Goal: Communication & Community: Share content

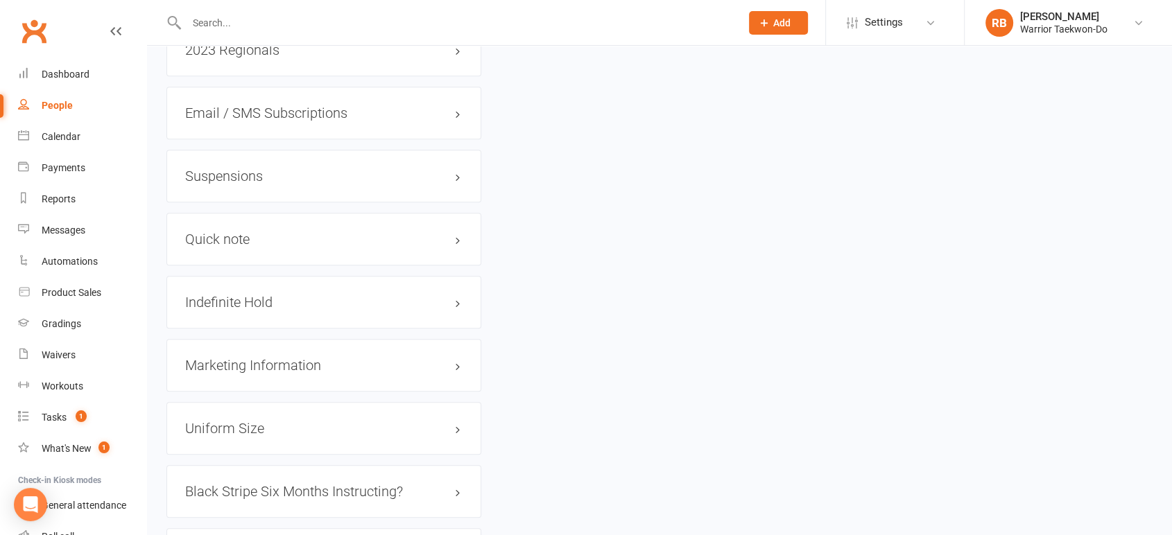
click at [283, 21] on input "text" at bounding box center [456, 22] width 548 height 19
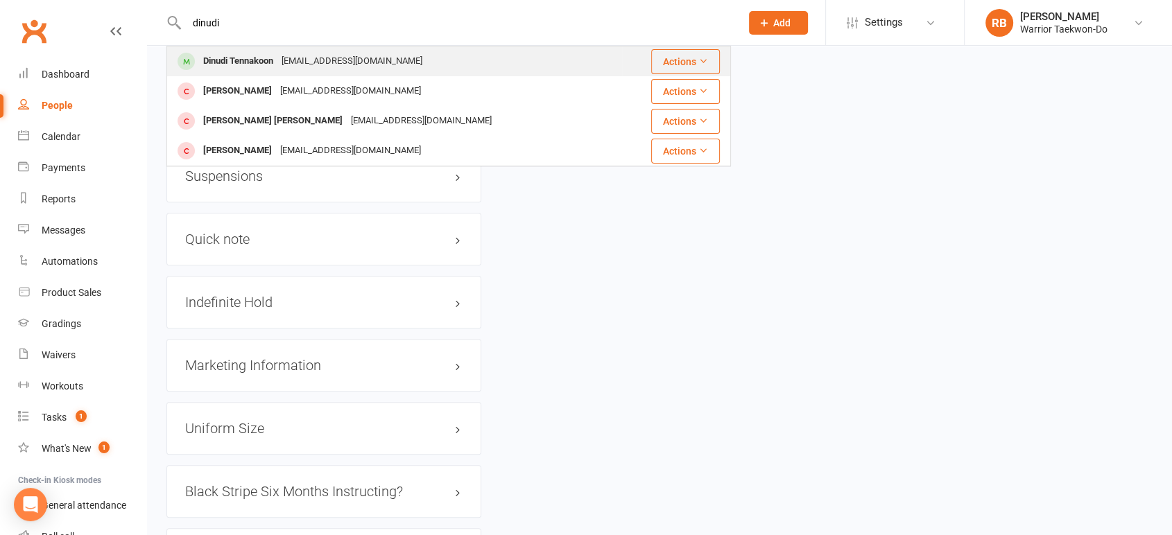
type input "dinudi"
click at [278, 47] on div "Dinudi Tennakoon [EMAIL_ADDRESS][DOMAIN_NAME]" at bounding box center [394, 61] width 453 height 28
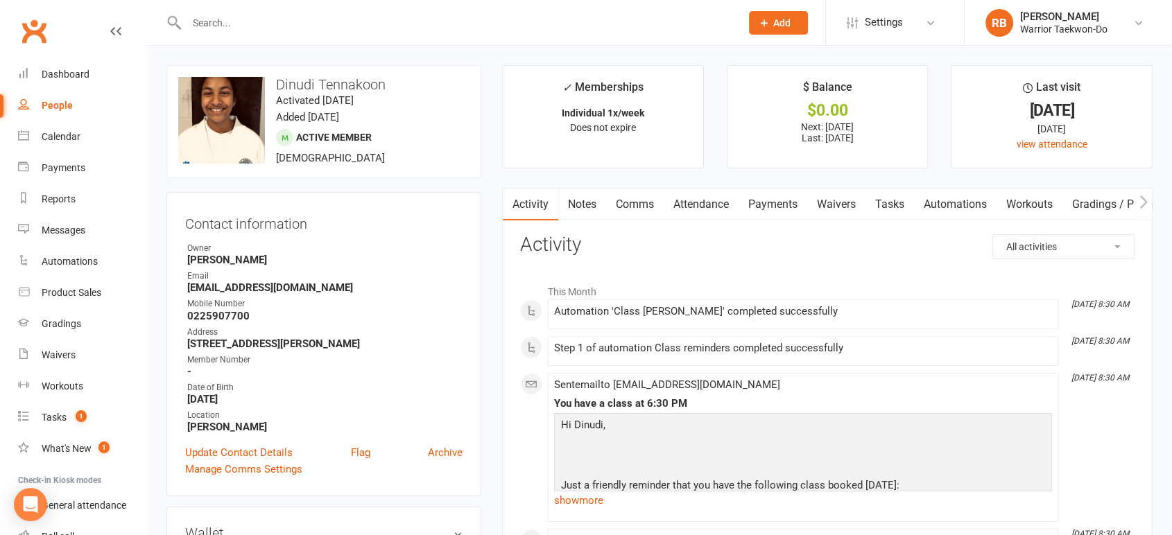
click at [662, 209] on link "Comms" at bounding box center [635, 205] width 58 height 32
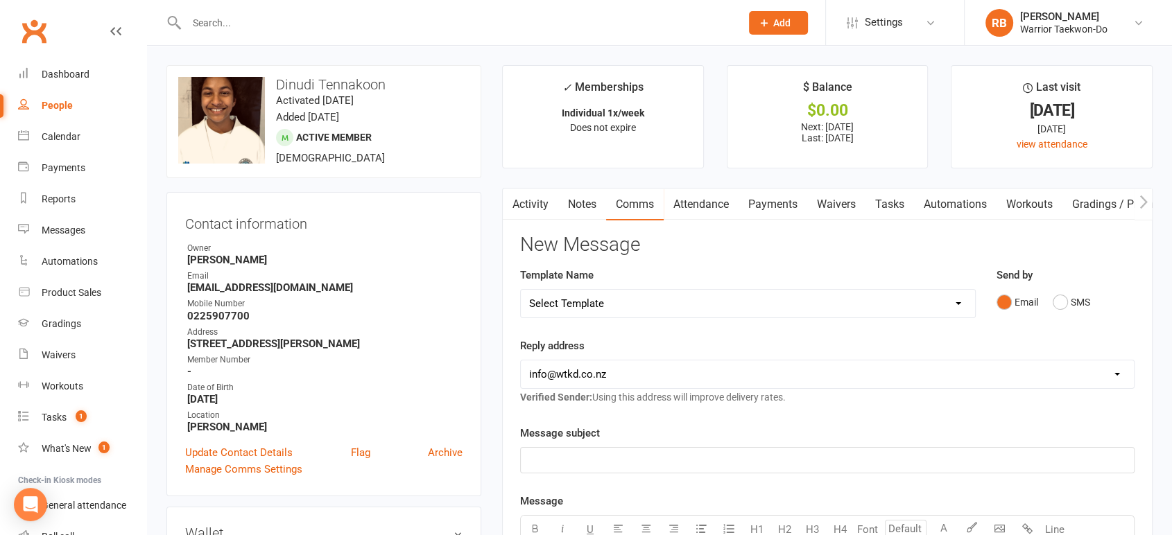
click at [624, 301] on select "Select Template [Email] We Miss You - 1st email [Email] Graduation from Junior …" at bounding box center [748, 304] width 454 height 28
select select "12"
click at [521, 290] on select "Select Template [Email] We Miss You - 1st email [Email] Graduation from Junior …" at bounding box center [748, 304] width 454 height 28
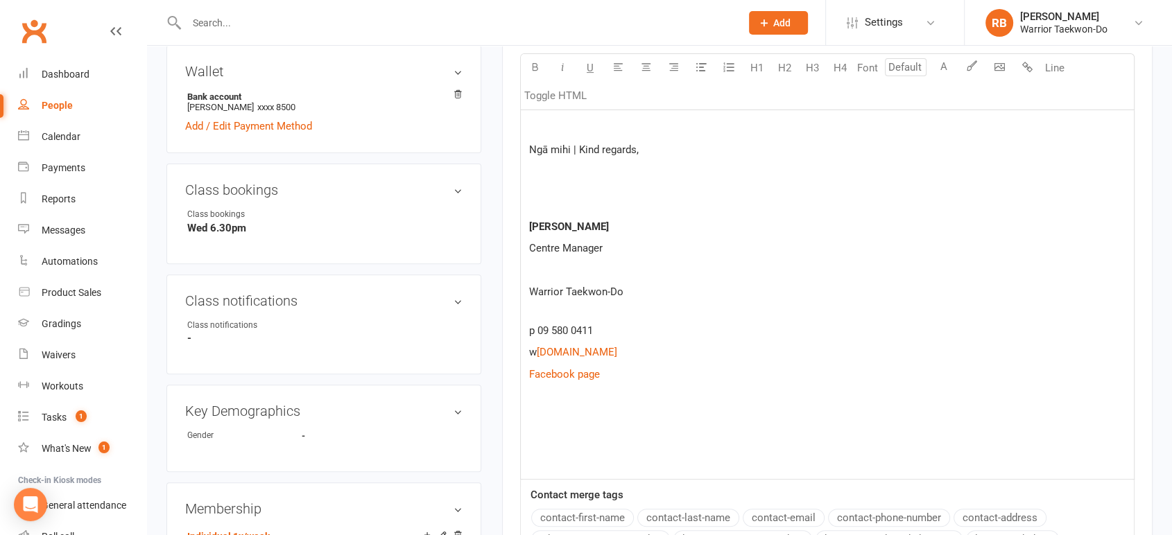
click at [553, 433] on p at bounding box center [827, 439] width 596 height 17
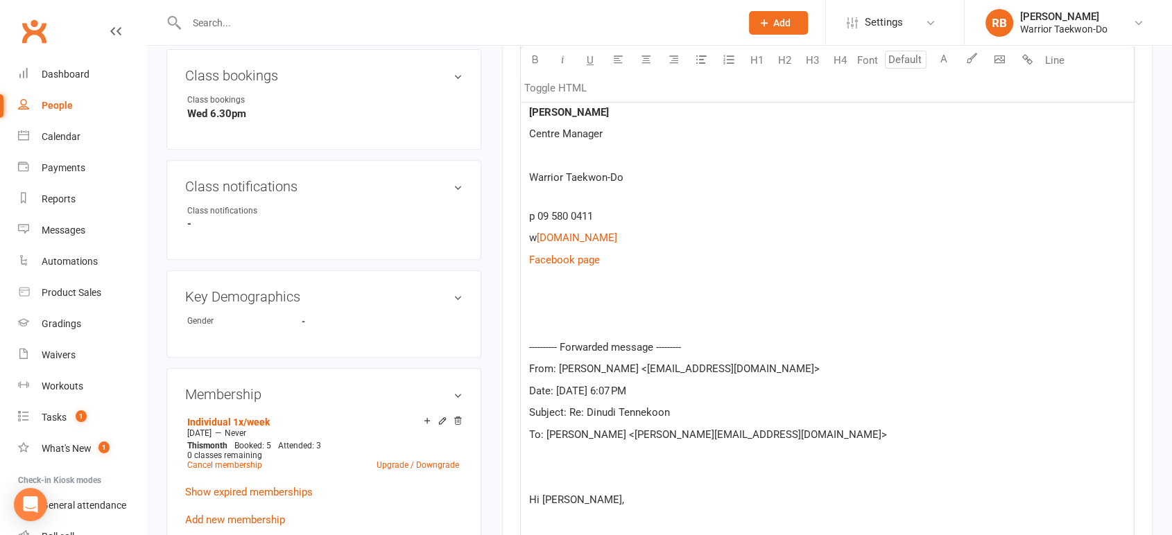
scroll to position [575, 0]
drag, startPoint x: 707, startPoint y: 415, endPoint x: 569, endPoint y: 404, distance: 138.4
click at [569, 406] on p "Subject: Re: Dinudi Tennekoon" at bounding box center [827, 414] width 596 height 17
copy span "Re: [PERSON_NAME]"
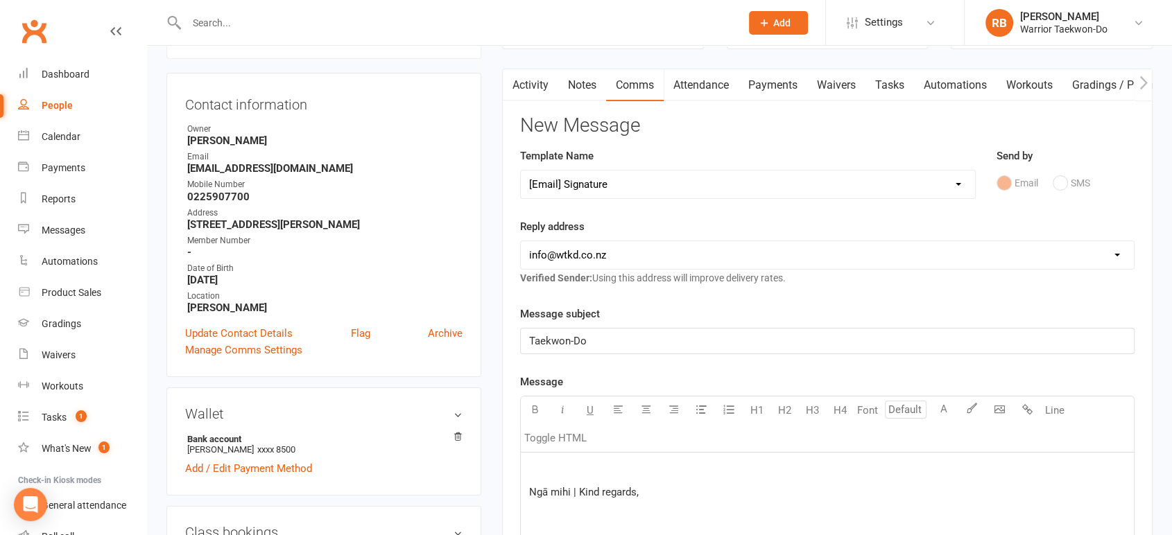
scroll to position [112, 0]
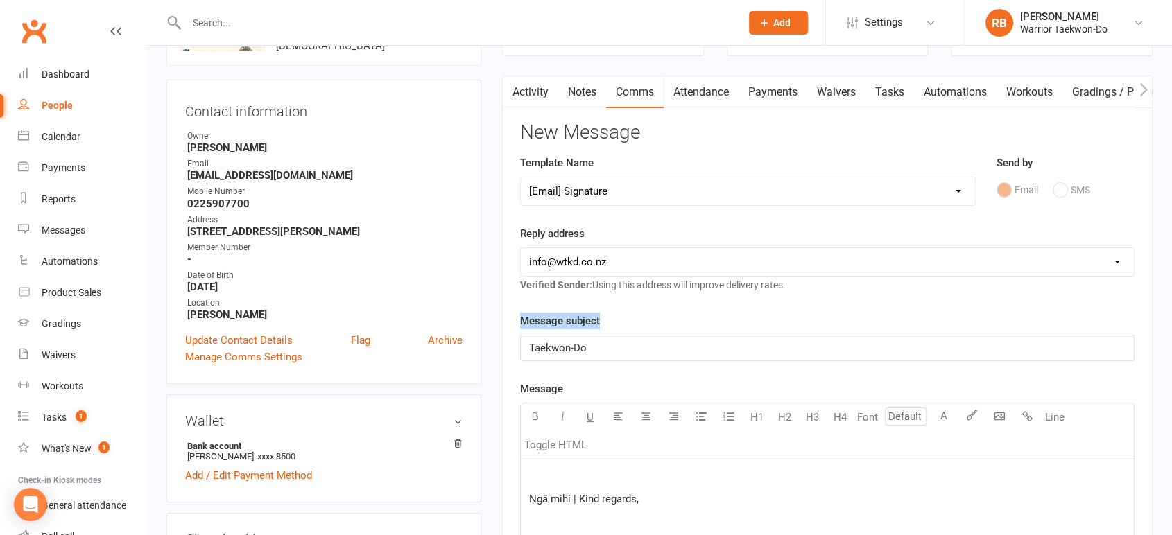
drag, startPoint x: 627, startPoint y: 331, endPoint x: 510, endPoint y: 332, distance: 116.5
click at [681, 341] on p "Taekwon-Do" at bounding box center [827, 348] width 596 height 17
drag, startPoint x: 713, startPoint y: 349, endPoint x: 516, endPoint y: 340, distance: 197.8
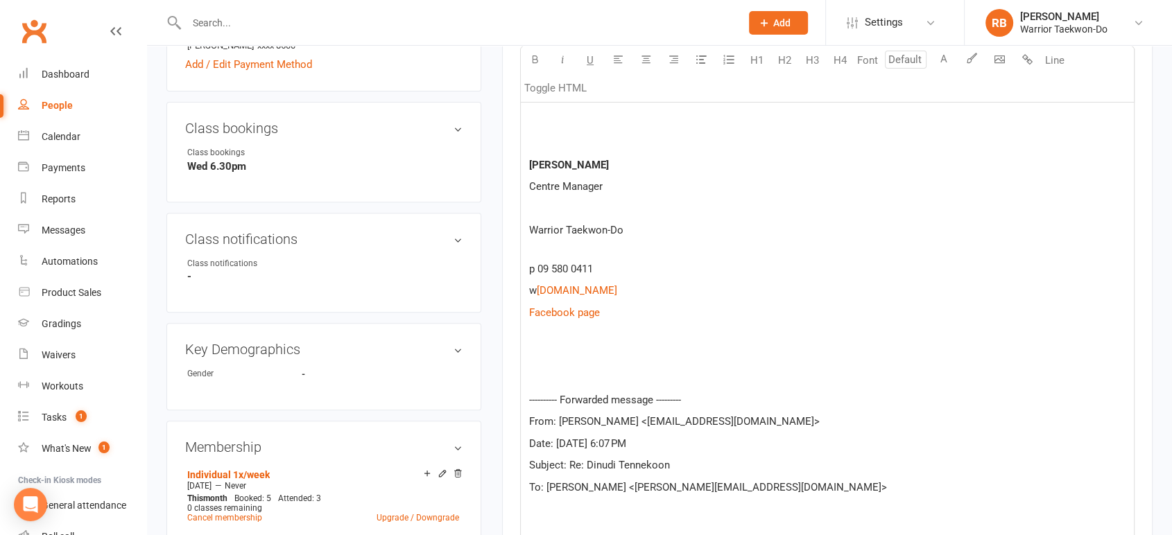
scroll to position [575, 0]
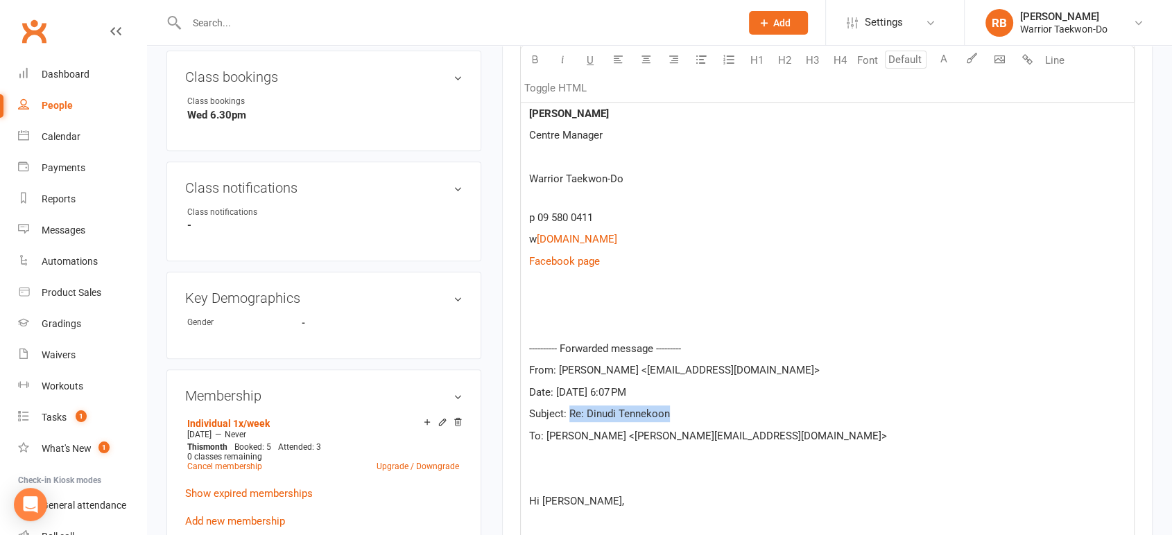
click at [716, 314] on div "Ngā mihi | Kind regards, [PERSON_NAME] Centre Manager Warrior Taekwon-Do p 09 5…" at bounding box center [827, 345] width 613 height 697
click at [713, 303] on p at bounding box center [827, 305] width 596 height 17
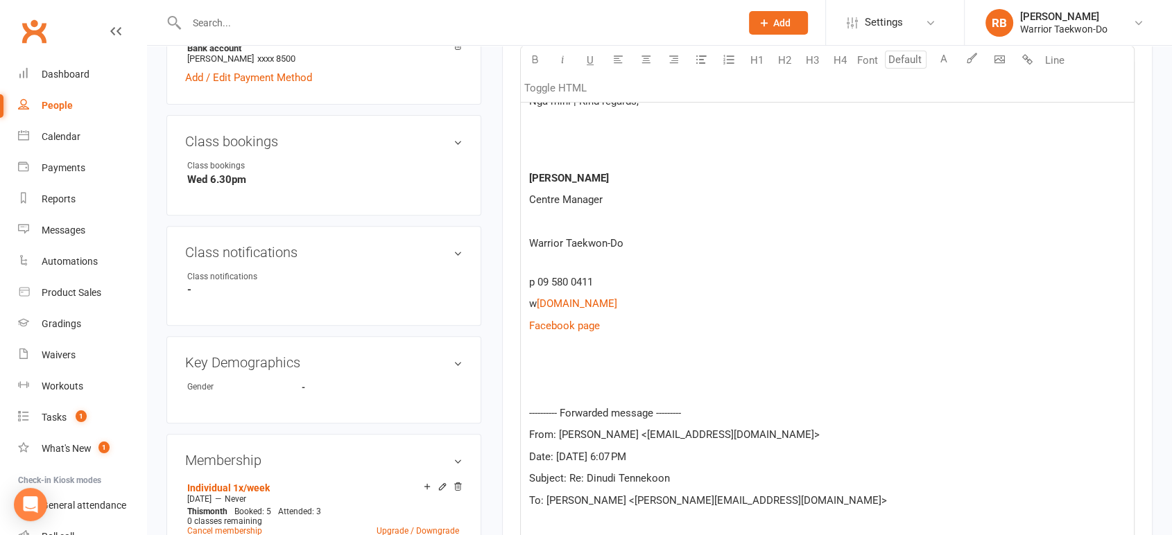
scroll to position [266, 0]
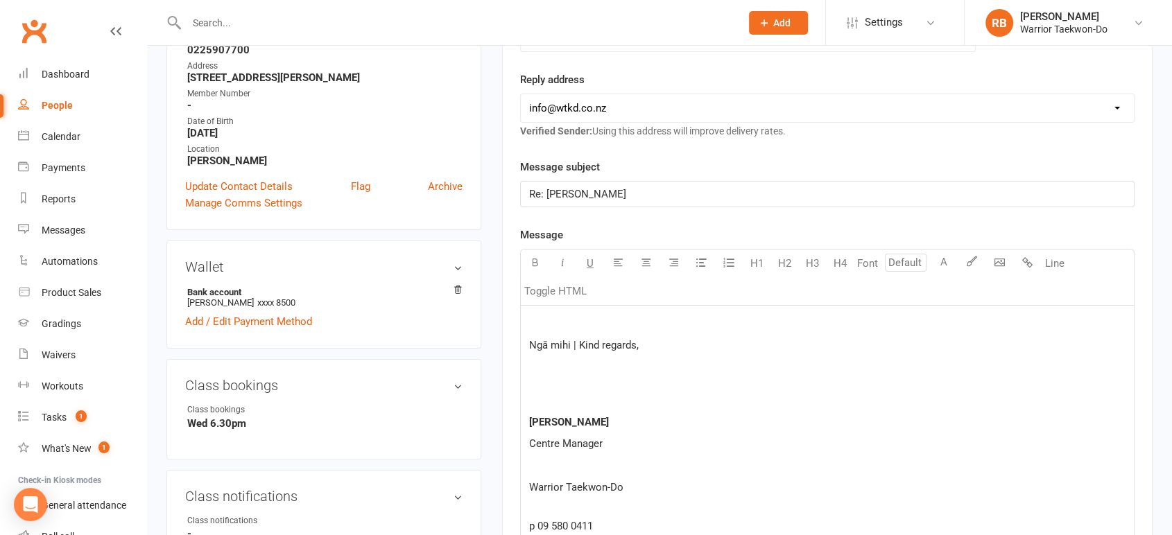
click at [581, 316] on p at bounding box center [827, 323] width 596 height 17
click at [564, 315] on p at bounding box center [827, 323] width 596 height 17
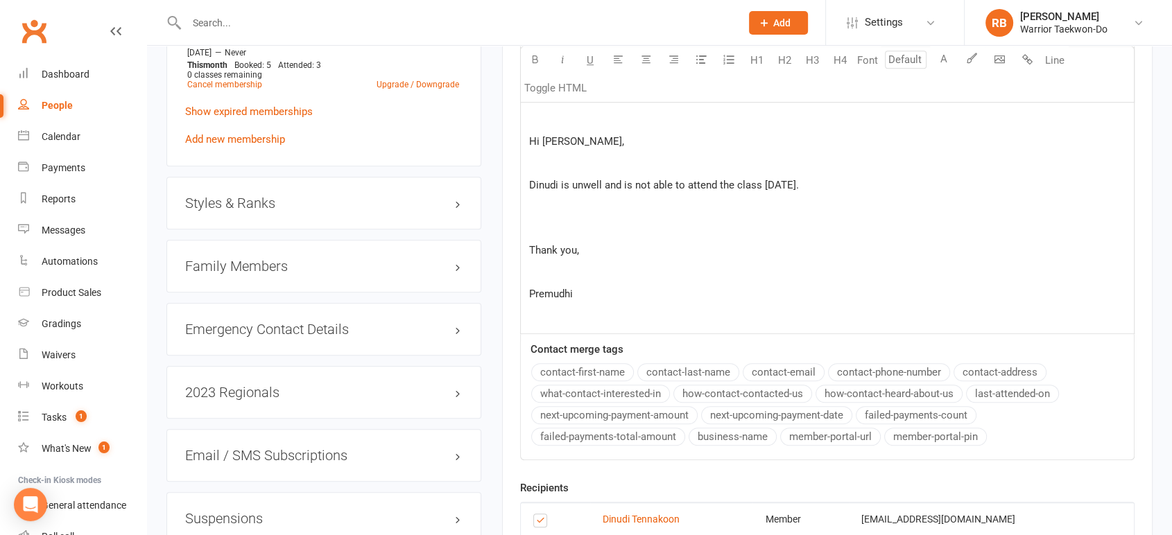
scroll to position [1114, 0]
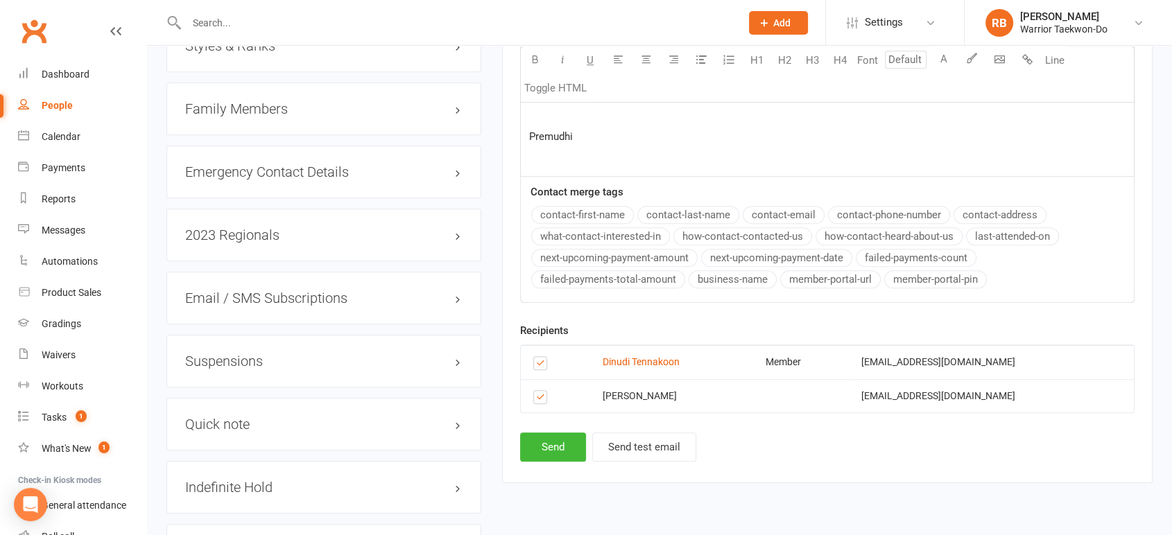
click at [539, 399] on label at bounding box center [542, 399] width 19 height 0
click at [539, 391] on input "checkbox" at bounding box center [537, 391] width 9 height 0
click at [572, 443] on button "Send" at bounding box center [553, 447] width 66 height 29
select select
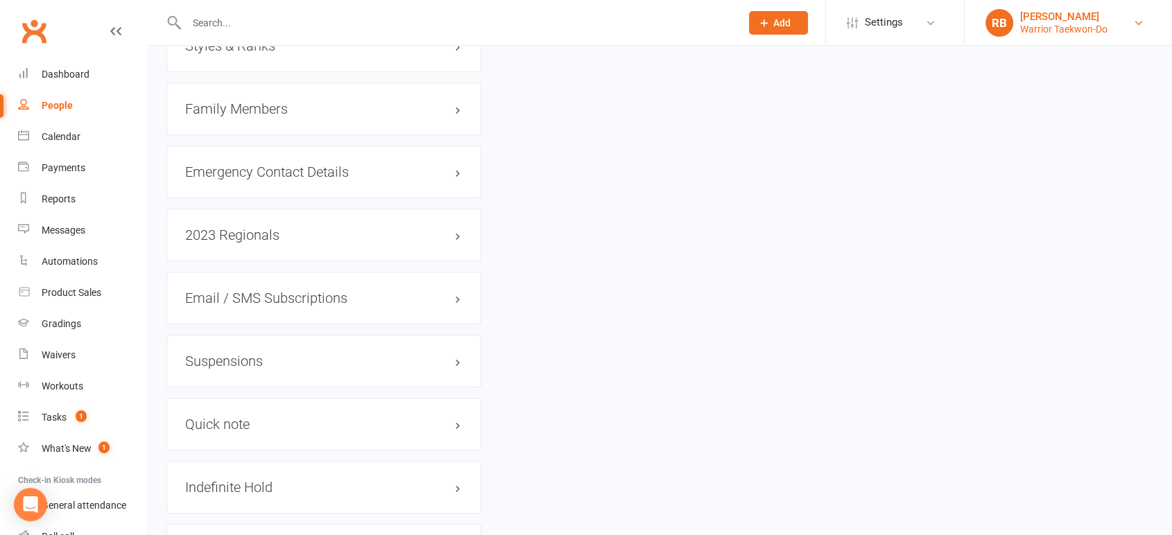
click at [1114, 33] on link "RB [PERSON_NAME] Warrior Taekwon-Do" at bounding box center [1068, 23] width 166 height 28
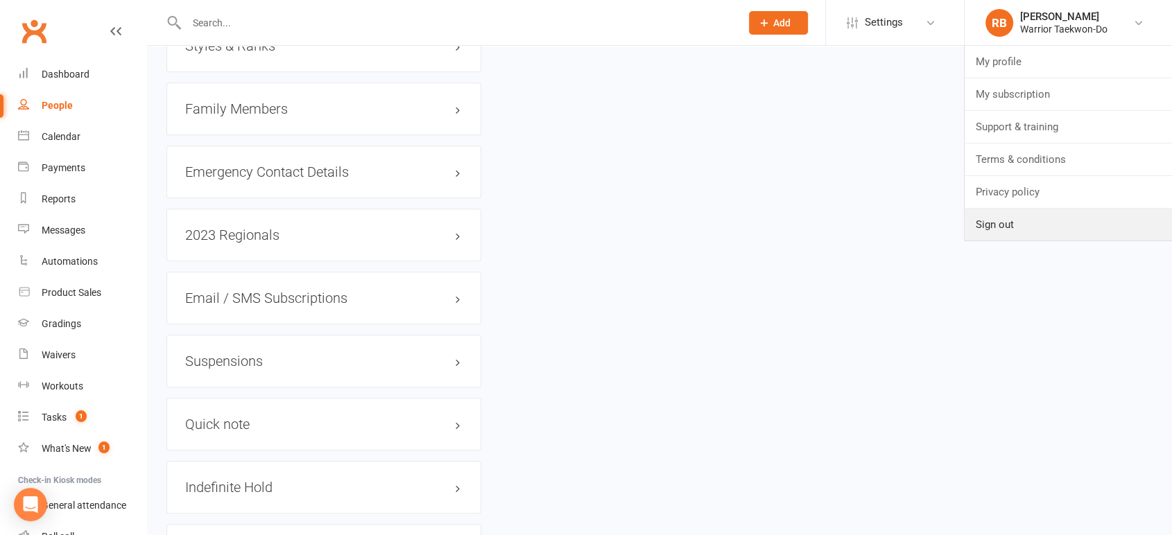
drag, startPoint x: 1010, startPoint y: 220, endPoint x: 943, endPoint y: 180, distance: 78.4
click at [1010, 220] on link "Sign out" at bounding box center [1067, 225] width 207 height 32
